Goal: Information Seeking & Learning: Learn about a topic

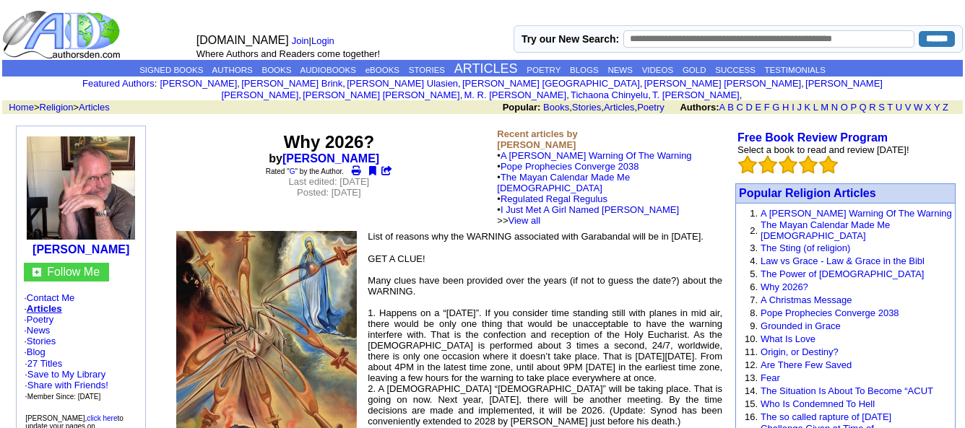
scroll to position [853, 0]
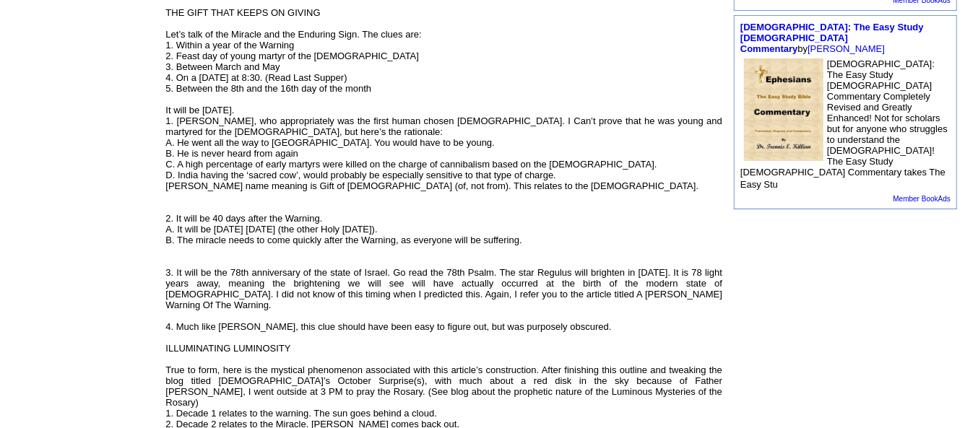
click at [96, 220] on td "[PERSON_NAME] Follow Me · Contact Me · Articles · Poetry · News · Stories · Blo…" at bounding box center [81, 258] width 158 height 1978
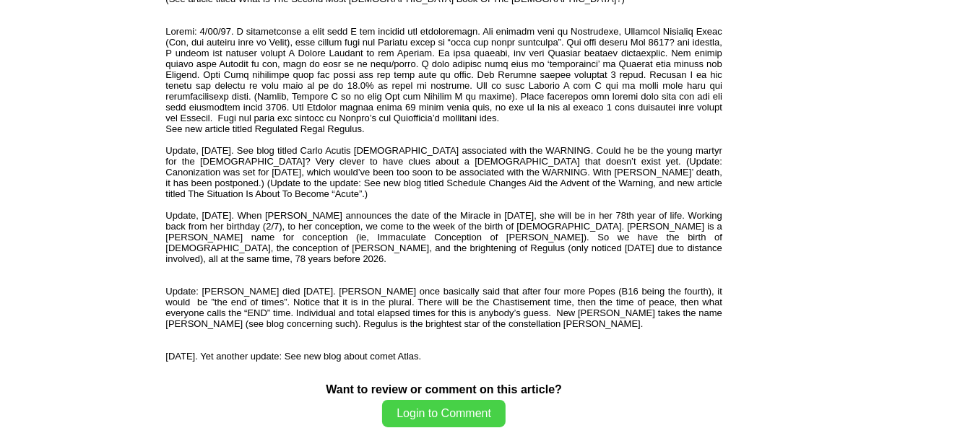
scroll to position [1717, 0]
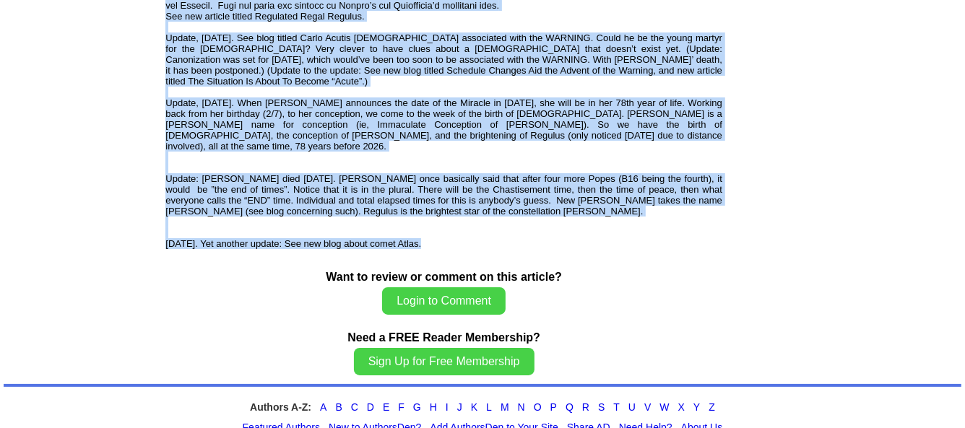
drag, startPoint x: 289, startPoint y: 94, endPoint x: 540, endPoint y: 199, distance: 272.4
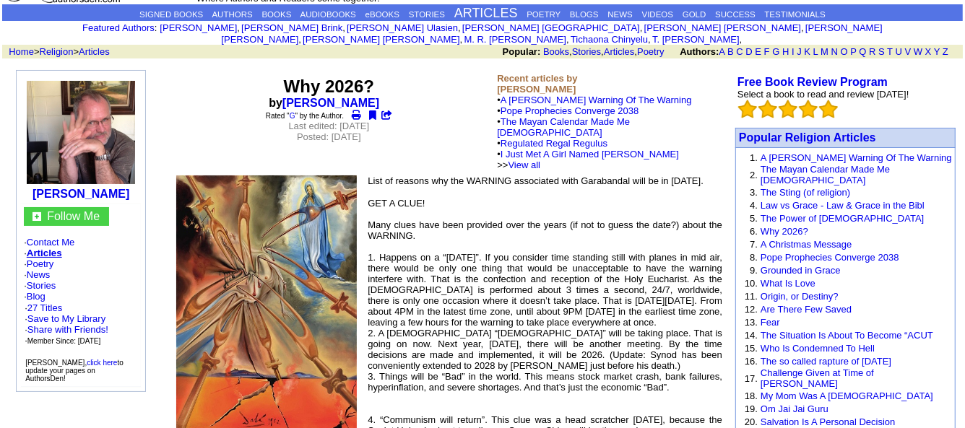
scroll to position [0, 0]
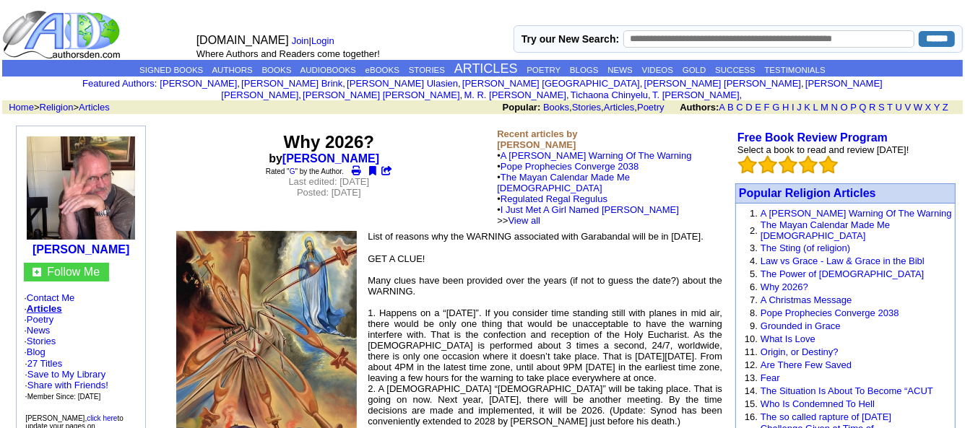
drag, startPoint x: 484, startPoint y: 180, endPoint x: 277, endPoint y: 129, distance: 213.6
copy td "Lor 3335? ip Dolo S Ametc Adipi " E " se doe Tempor. Inci utlabo: Etdolore, Mag…"
click at [676, 128] on td "Recent articles by [PERSON_NAME] • A [PERSON_NAME] Warning Of The Warning • [PE…" at bounding box center [609, 177] width 230 height 103
click at [427, 137] on center "Why 2026? by [PERSON_NAME] Rated " G " by the Author. Last edited: [DATE] Poste…" at bounding box center [328, 177] width 325 height 91
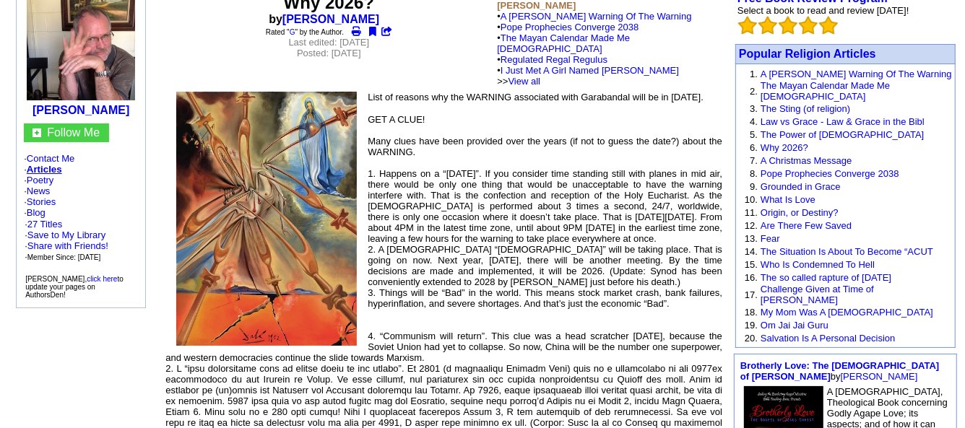
scroll to position [142, 0]
